Goal: Transaction & Acquisition: Purchase product/service

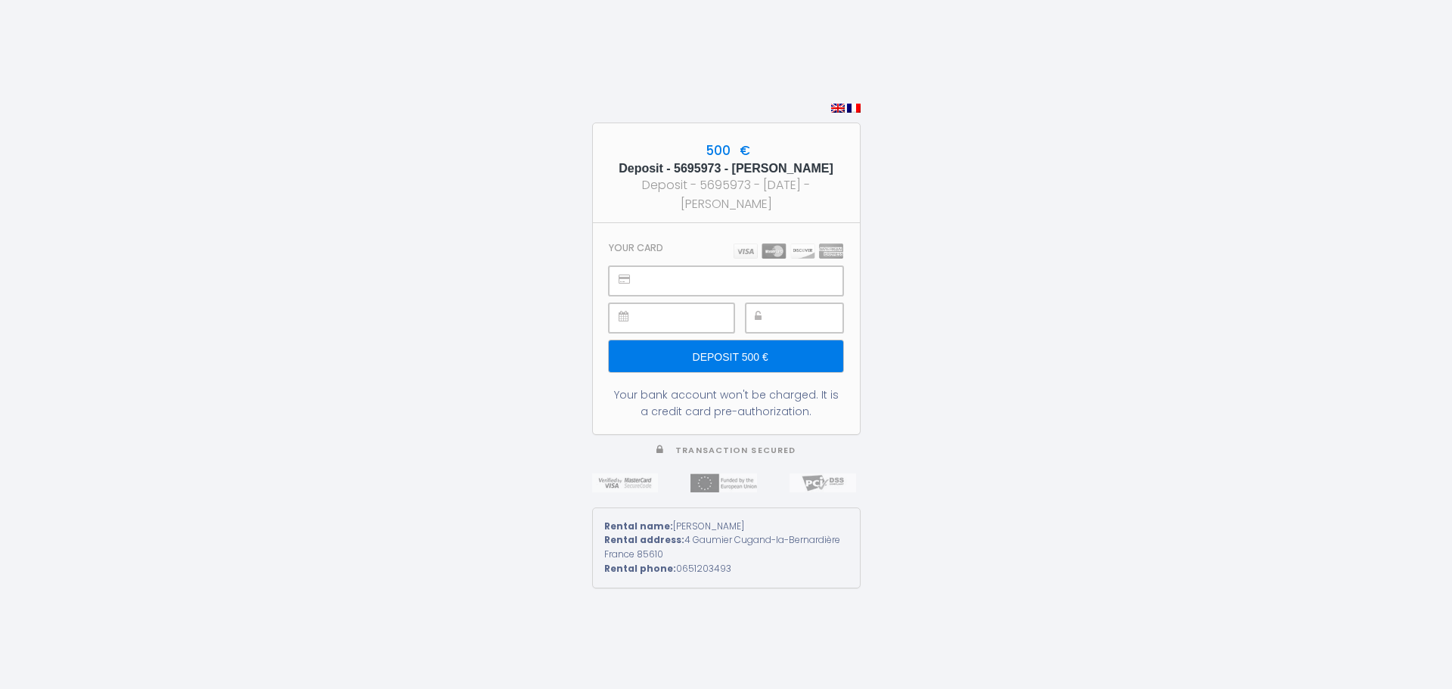
type input "Deposit 500 €"
click at [762, 169] on h5 "Deposit - 5695973 - Christiane ALFF LUCE - Le Plessis" at bounding box center [727, 168] width 240 height 14
click at [774, 354] on input "Deposit 500 €" at bounding box center [726, 356] width 234 height 32
click at [936, 377] on div "500 € Deposit - 5695973 - Christiane ALFF LUCE - Le Plessis Deposit - 5695973 -…" at bounding box center [726, 344] width 1452 height 689
click at [779, 365] on input "Deposit 500 €" at bounding box center [726, 356] width 234 height 32
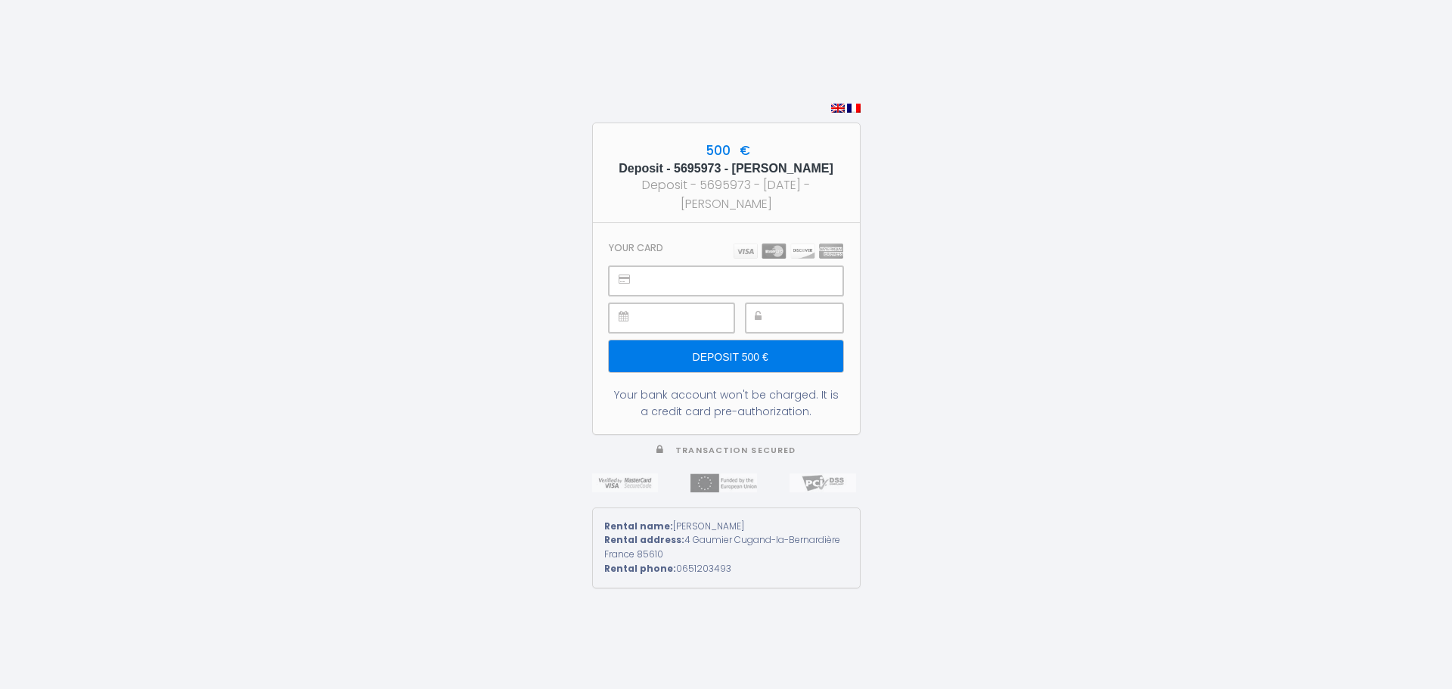
click at [419, 48] on div "500 € Deposit - 5695973 - Christiane ALFF LUCE - Le Plessis Deposit - 5695973 -…" at bounding box center [726, 344] width 1452 height 689
click at [725, 360] on input "Deposit 500 €" at bounding box center [726, 356] width 234 height 32
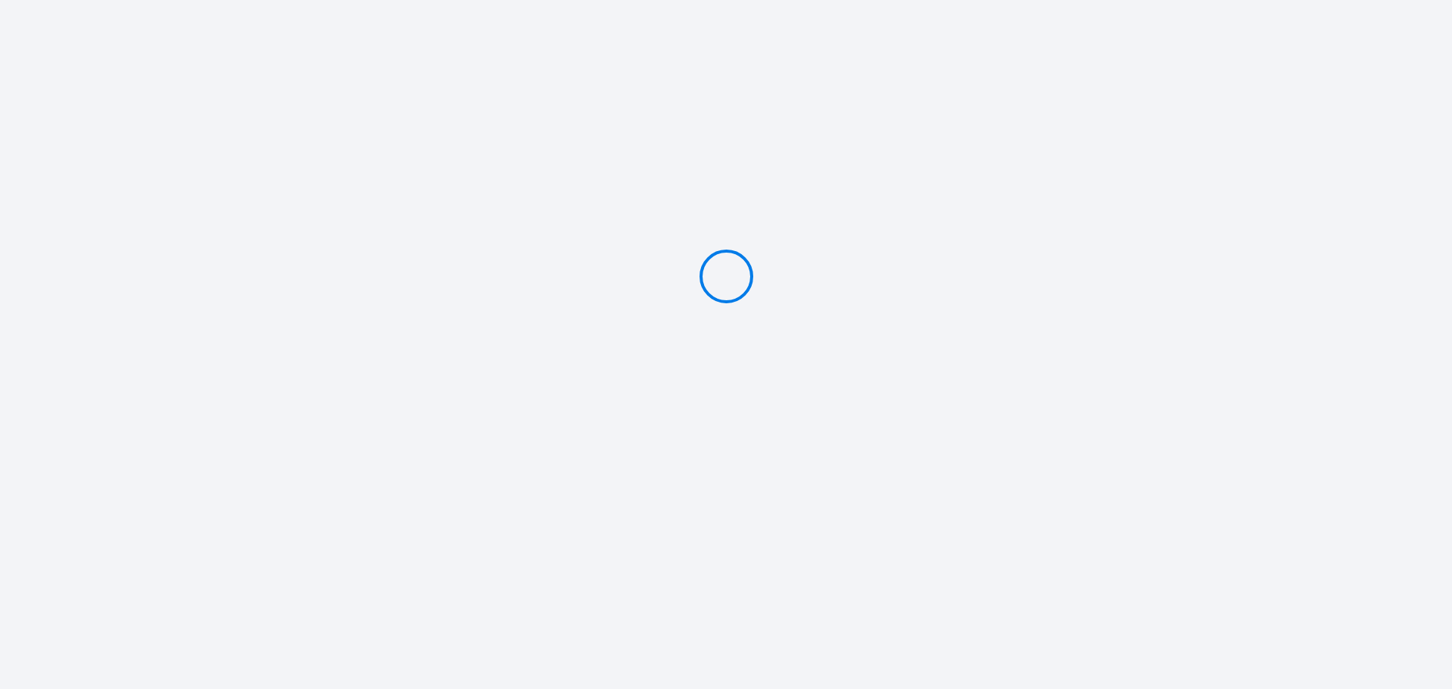
type input "Deposit 500 €"
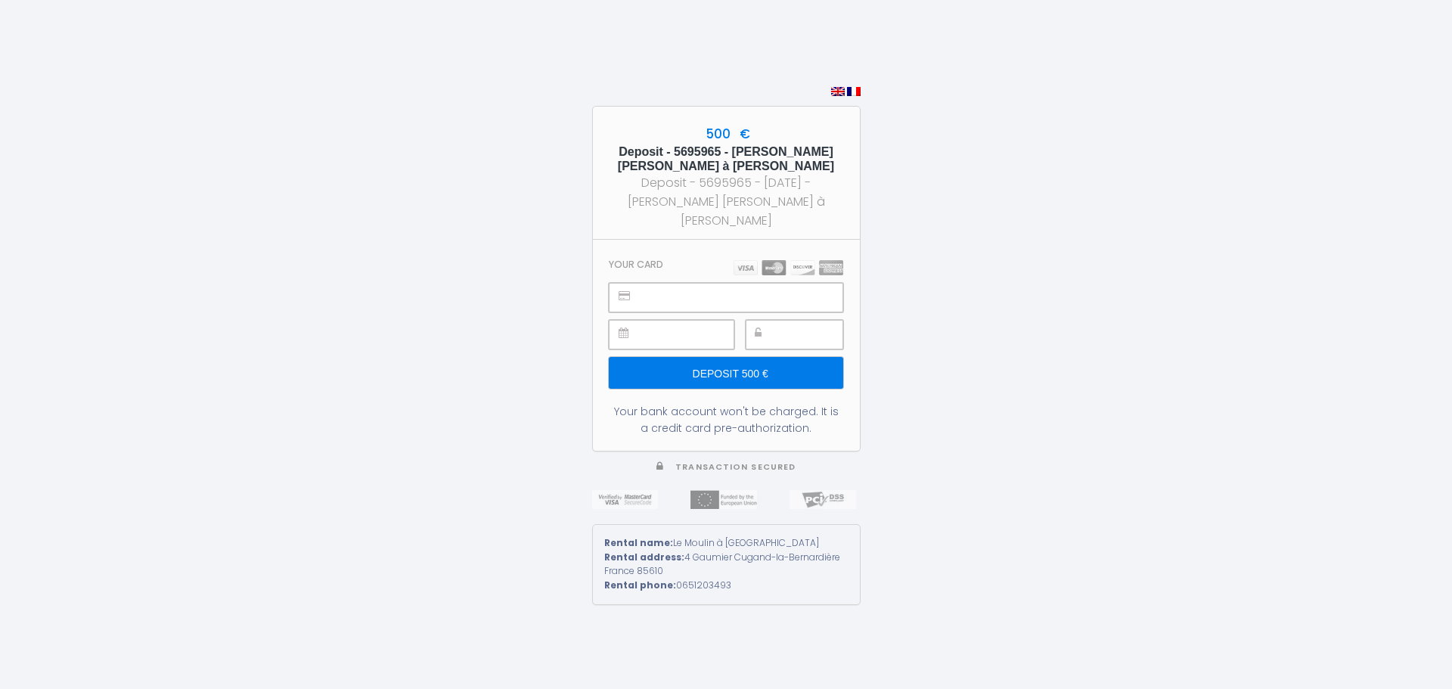
click at [631, 334] on div at bounding box center [671, 334] width 125 height 29
click at [783, 376] on input "Deposit 500 €" at bounding box center [726, 373] width 234 height 32
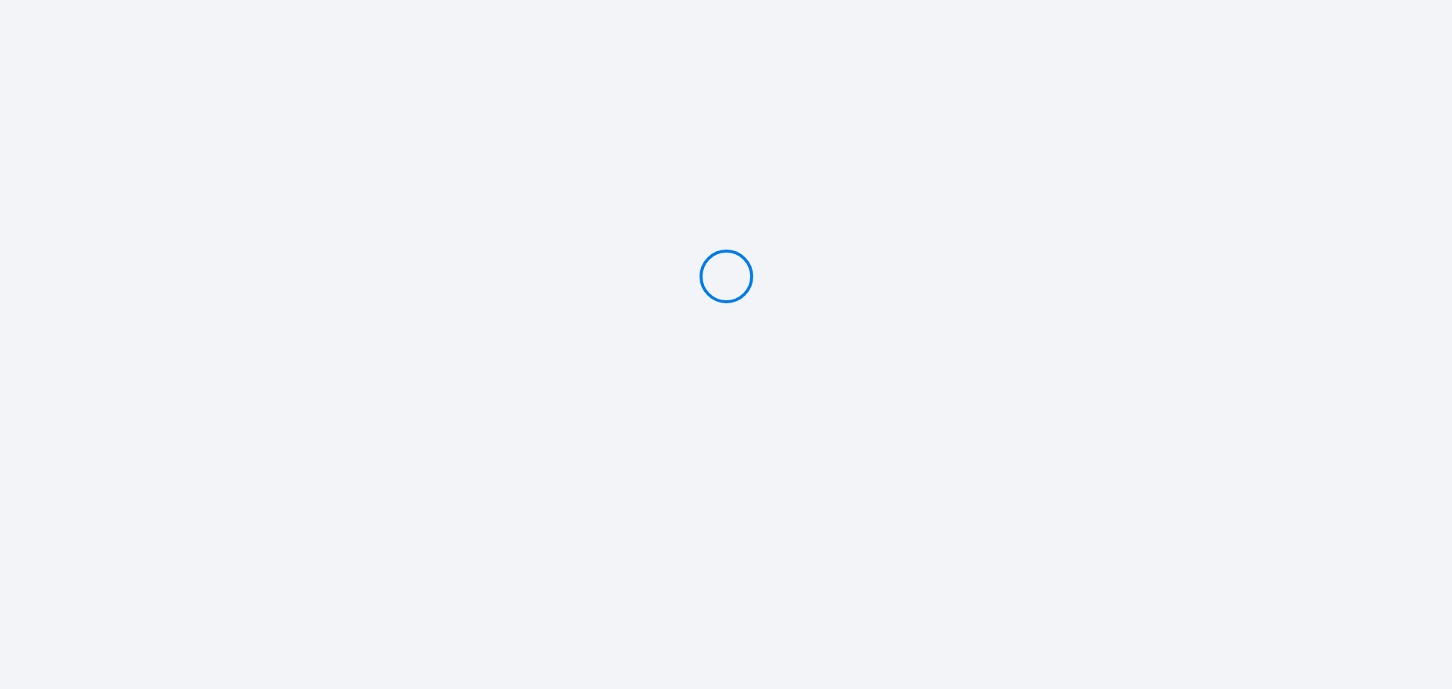
type input "Deposit 500 €"
